Goal: Transaction & Acquisition: Purchase product/service

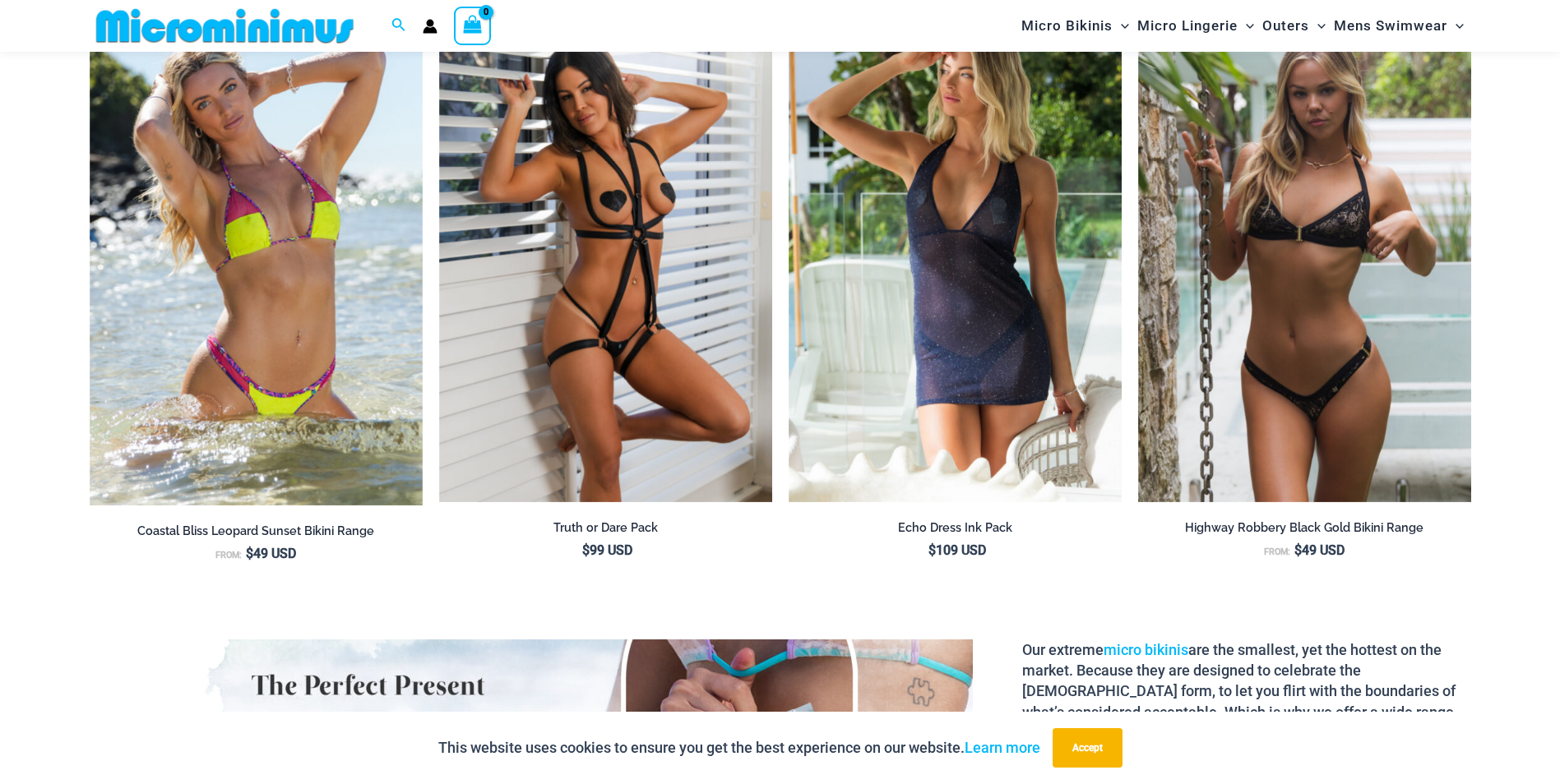
scroll to position [2288, 0]
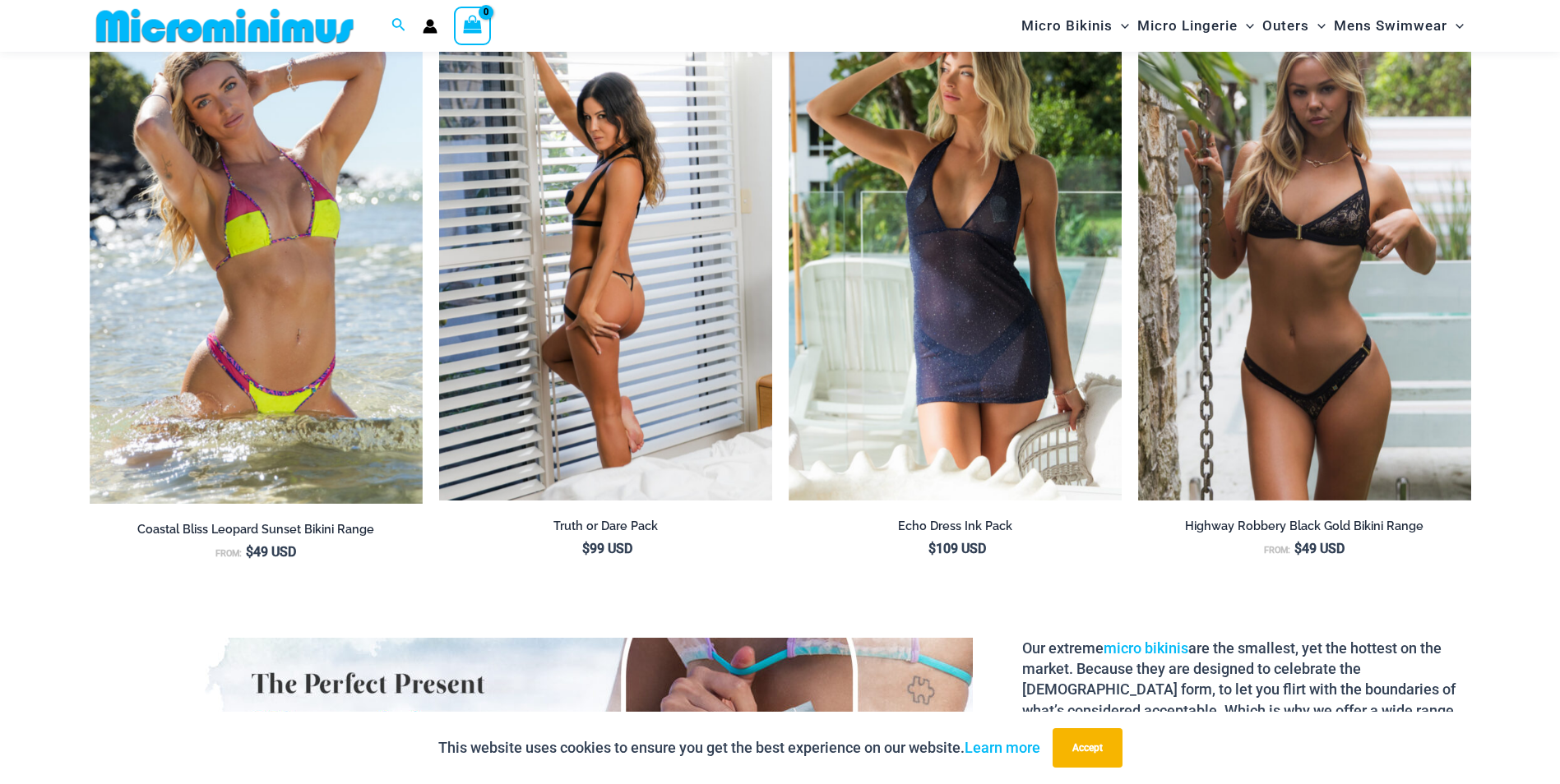
click at [618, 264] on img at bounding box center [605, 251] width 333 height 499
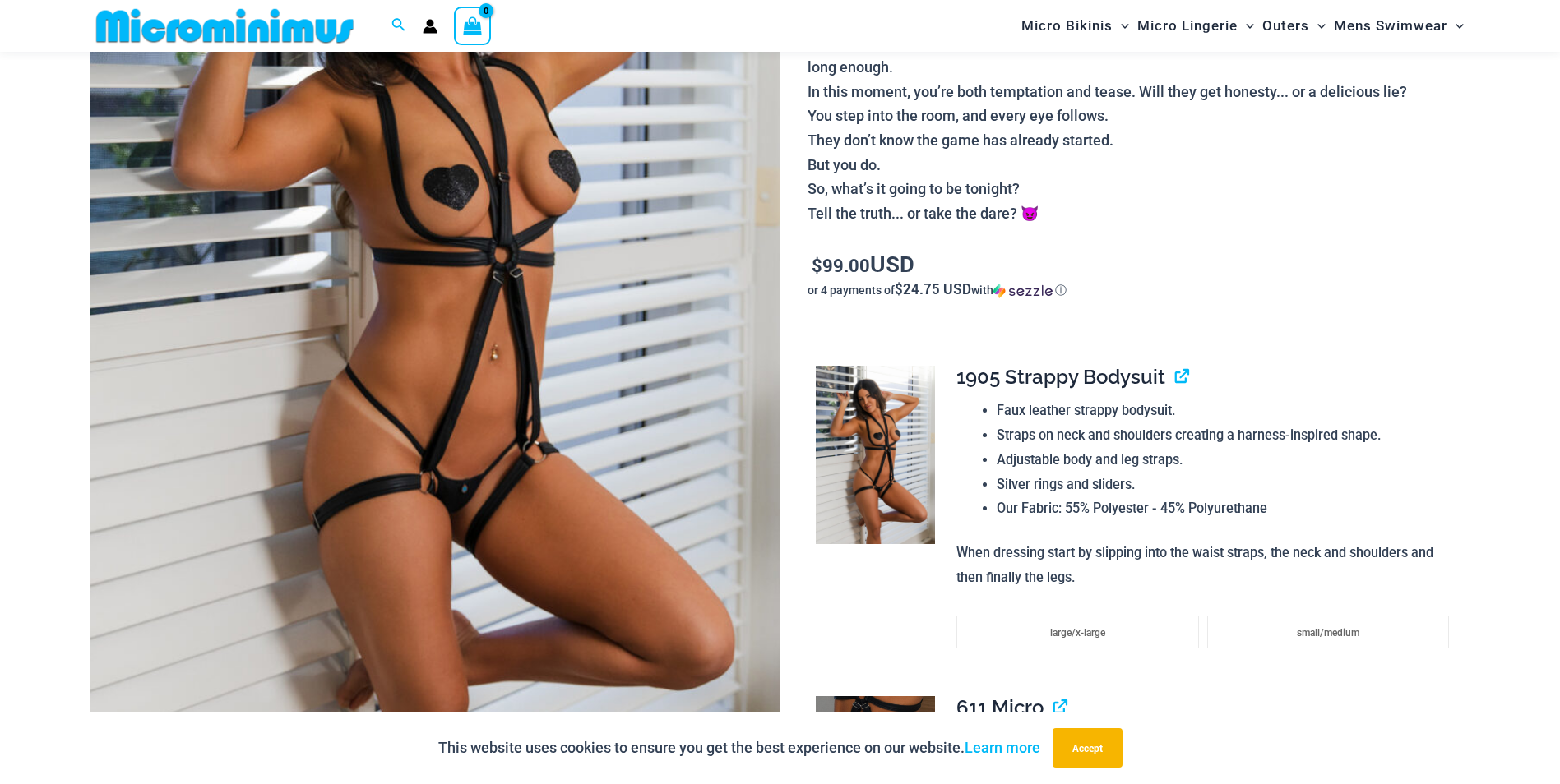
scroll to position [400, 0]
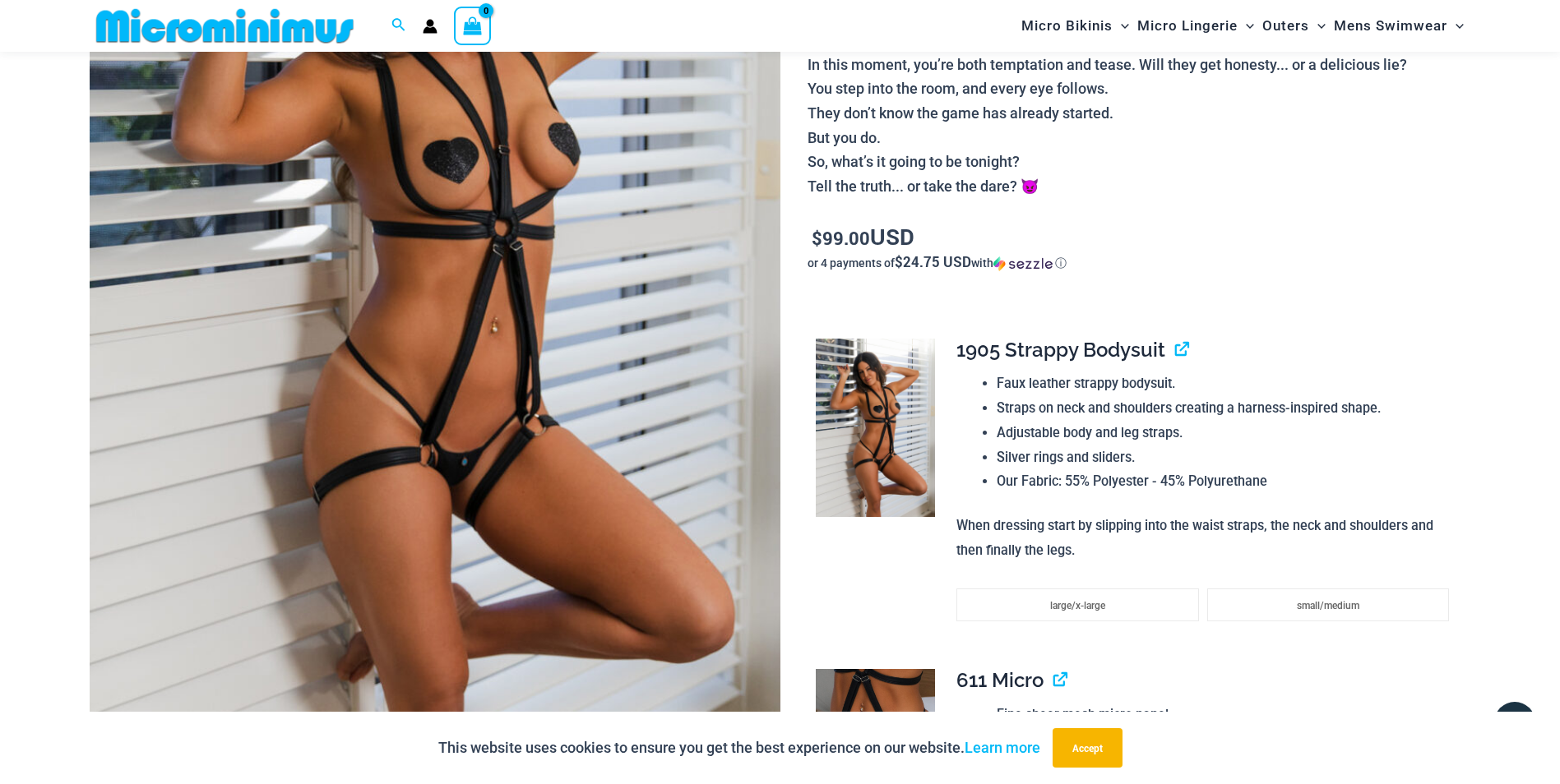
click at [1438, 181] on p "It starts with a question… Truth or dare? You smirk, slipping into the Truth or…" at bounding box center [1138, 51] width 663 height 293
